Goal: Task Accomplishment & Management: Use online tool/utility

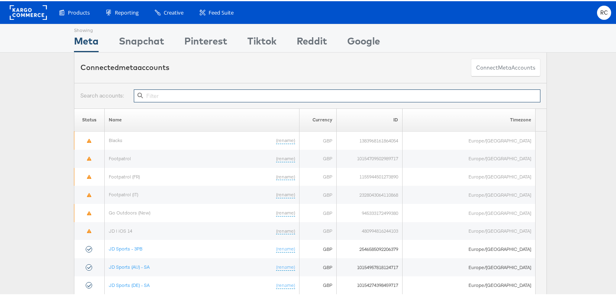
click at [174, 97] on input "text" at bounding box center [337, 94] width 407 height 13
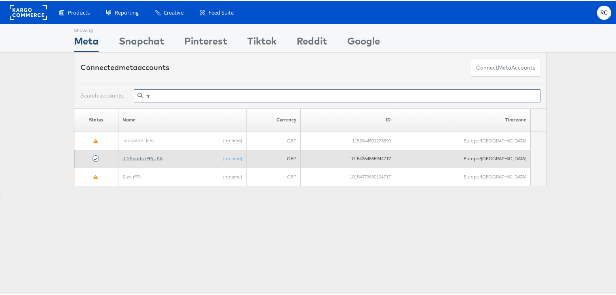
type input "fr"
click at [150, 160] on td "JD Sports (FR) - SA (rename)" at bounding box center [182, 157] width 129 height 18
click at [152, 157] on link "JD Sports (FR) - SA" at bounding box center [143, 157] width 40 height 6
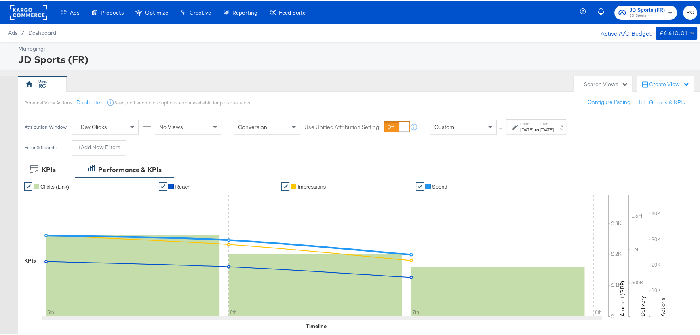
click at [535, 113] on div "Attribution Window: 1 Day Clicks No Views Conversion Use Unified Attribution Se…" at bounding box center [297, 125] width 559 height 27
click at [534, 129] on div "[DATE]" at bounding box center [527, 128] width 13 height 6
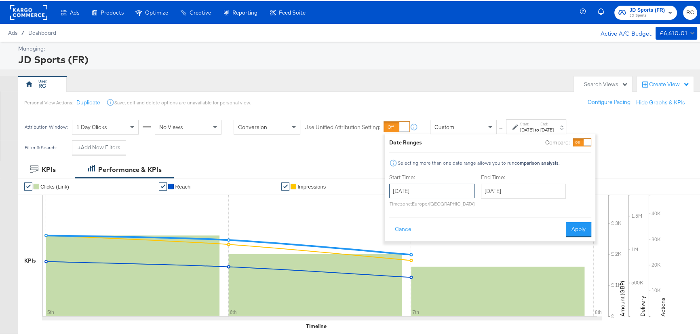
click at [441, 182] on input "[DATE]" at bounding box center [432, 189] width 86 height 15
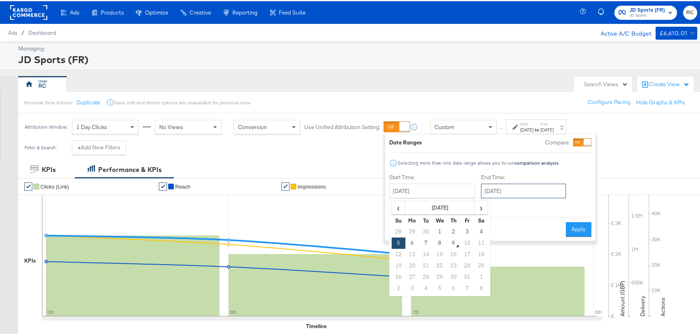
click at [512, 195] on input "[DATE]" at bounding box center [523, 189] width 85 height 15
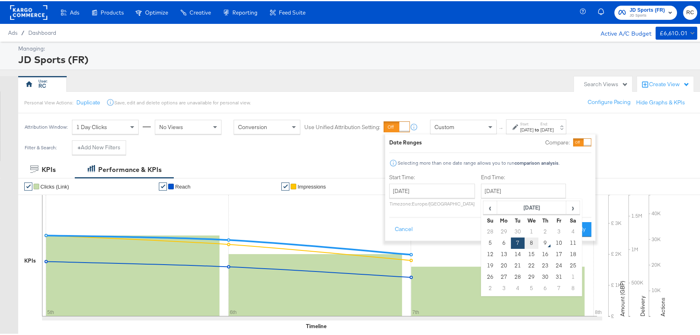
click at [526, 241] on td "8" at bounding box center [532, 241] width 14 height 11
type input "[DATE]"
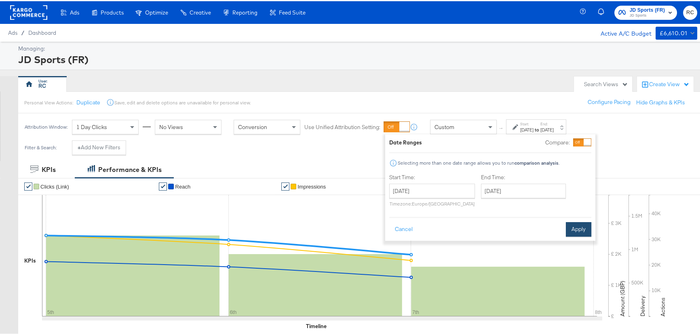
click at [583, 222] on button "Apply" at bounding box center [578, 228] width 25 height 15
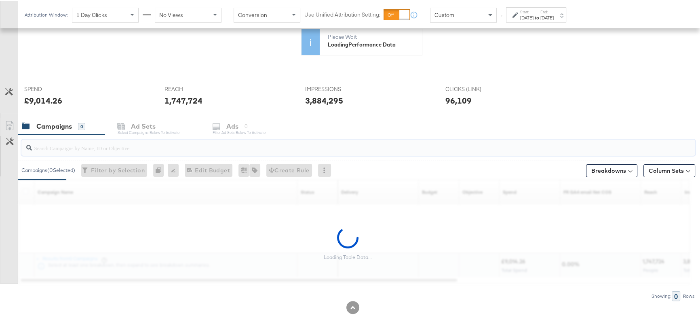
click at [82, 146] on input "search" at bounding box center [333, 143] width 603 height 16
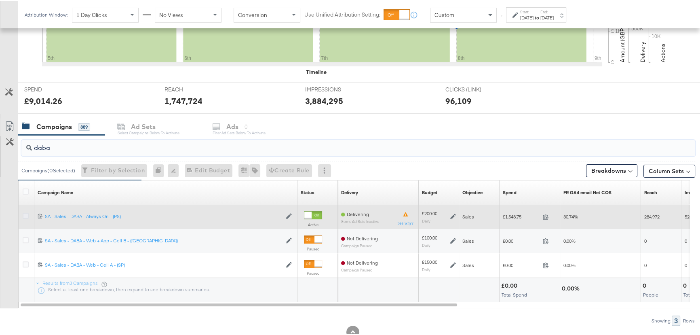
type input "daba"
click at [25, 215] on icon at bounding box center [26, 215] width 6 height 6
click at [0, 0] on input "checkbox" at bounding box center [0, 0] width 0 height 0
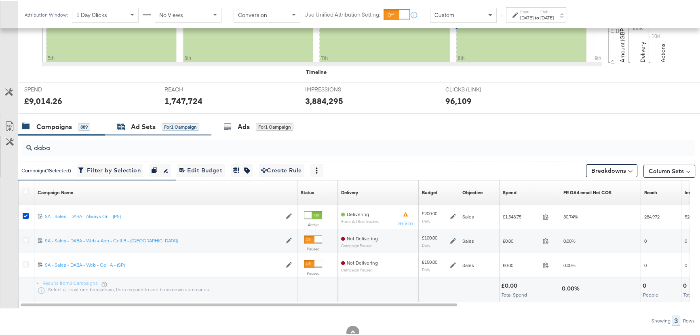
click at [158, 124] on div "Ad Sets for 1 Campaign" at bounding box center [158, 125] width 82 height 9
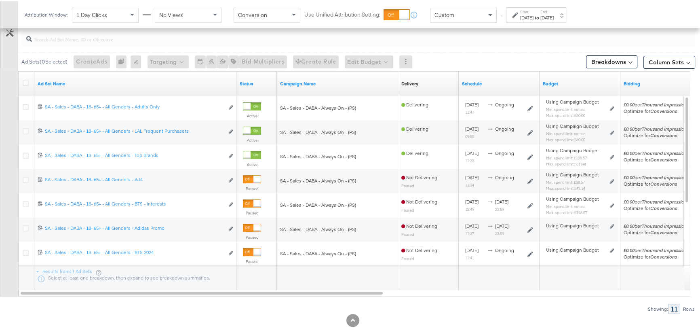
scroll to position [364, 0]
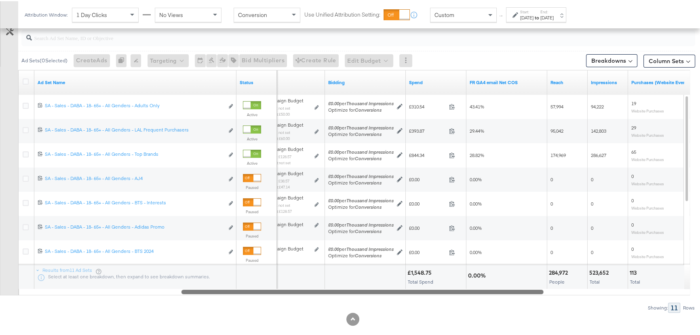
drag, startPoint x: 362, startPoint y: 289, endPoint x: 522, endPoint y: 288, distance: 160.2
click at [522, 288] on div at bounding box center [363, 290] width 362 height 7
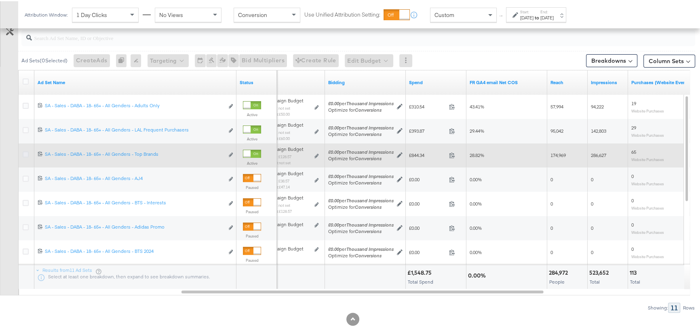
click at [28, 152] on icon at bounding box center [26, 153] width 6 height 6
click at [0, 0] on input "checkbox" at bounding box center [0, 0] width 0 height 0
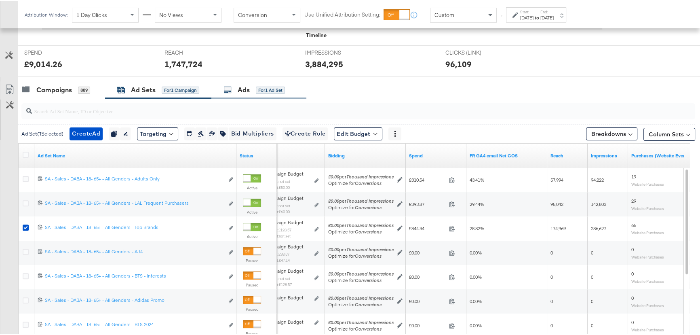
click at [246, 84] on div "Ads" at bounding box center [244, 88] width 12 height 9
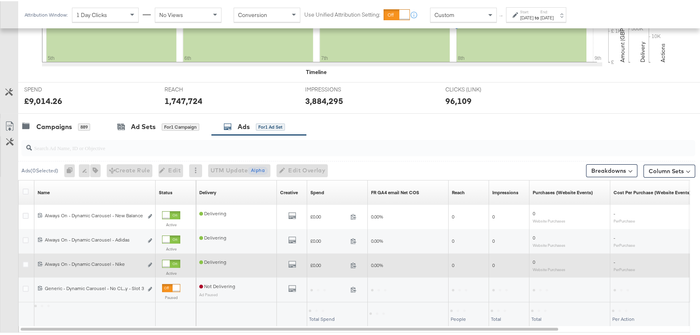
scroll to position [291, 0]
